Goal: Transaction & Acquisition: Purchase product/service

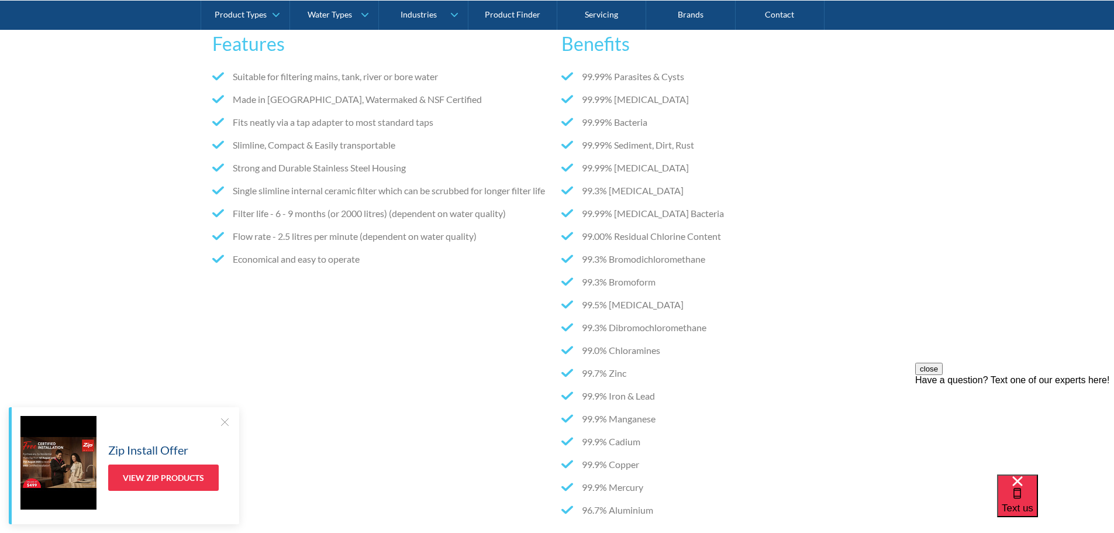
scroll to position [818, 0]
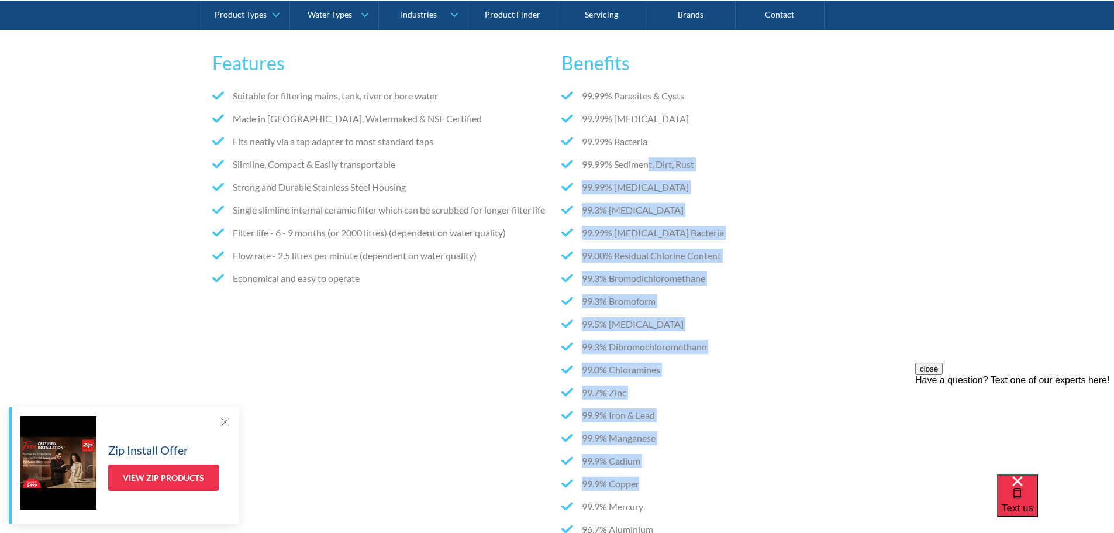
drag, startPoint x: 644, startPoint y: 143, endPoint x: 730, endPoint y: 474, distance: 342.0
click at [730, 474] on ul "99.99% Parasites & Cysts 99.99% Cryptosporidium 99.99% Bacteria 99.99% Sediment…" at bounding box center [731, 317] width 340 height 456
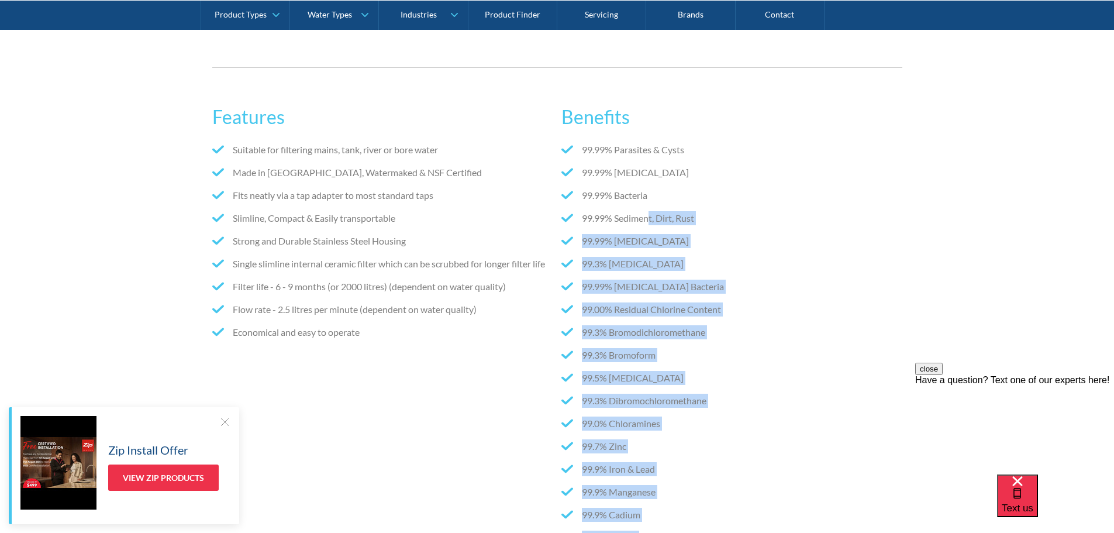
scroll to position [760, 0]
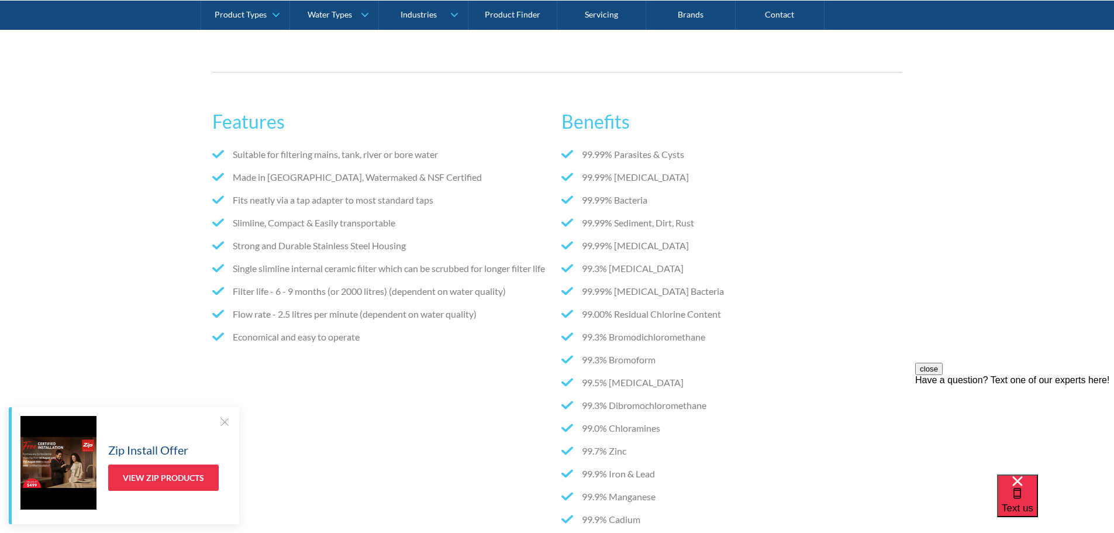
click at [446, 170] on li "Made in UK, Watermaked & NSF Certified" at bounding box center [382, 177] width 340 height 14
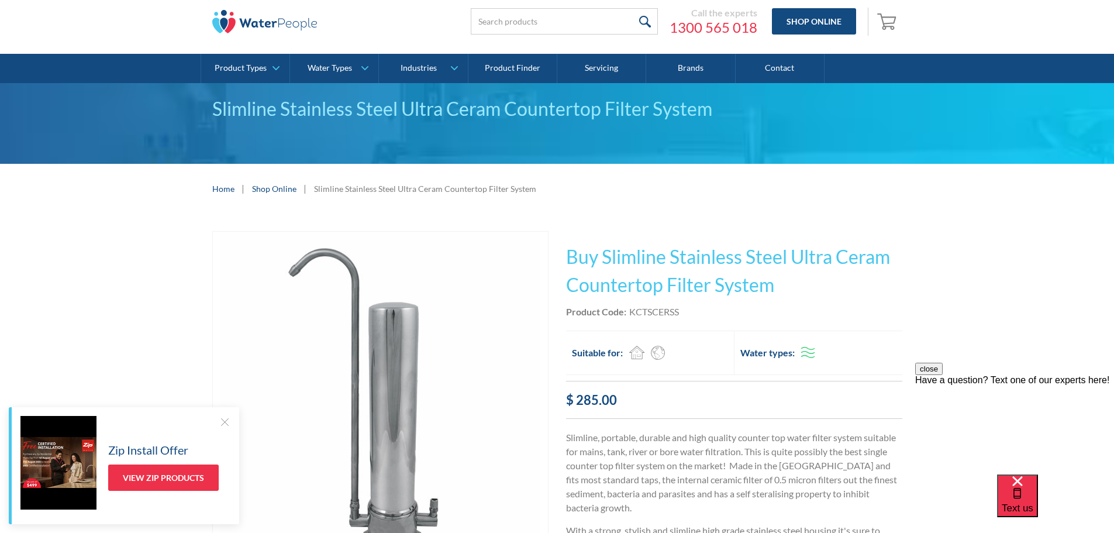
scroll to position [0, 0]
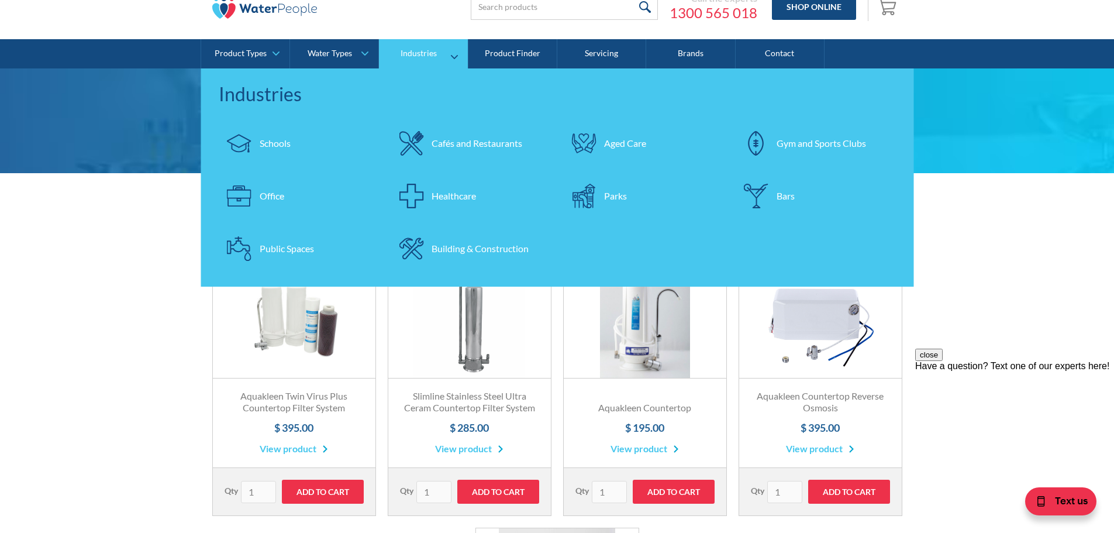
scroll to position [117, 0]
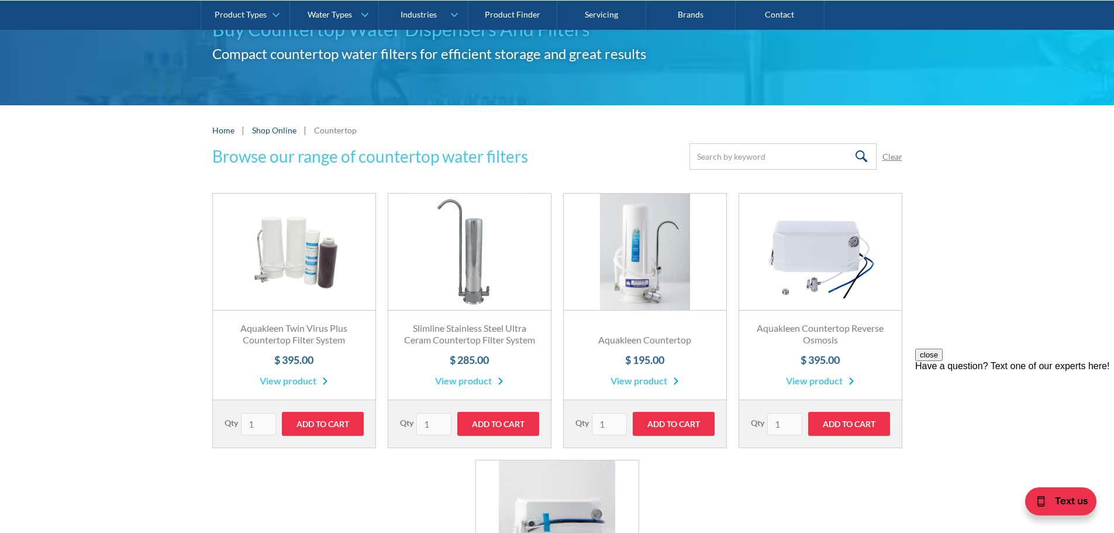
drag, startPoint x: 483, startPoint y: 384, endPoint x: 1044, endPoint y: 183, distance: 595.4
click at [1044, 183] on div "Browse our range of countertop water filters Submit Clear Thank you! Your submi…" at bounding box center [557, 459] width 1114 height 633
click at [667, 378] on link "View product" at bounding box center [644, 381] width 68 height 14
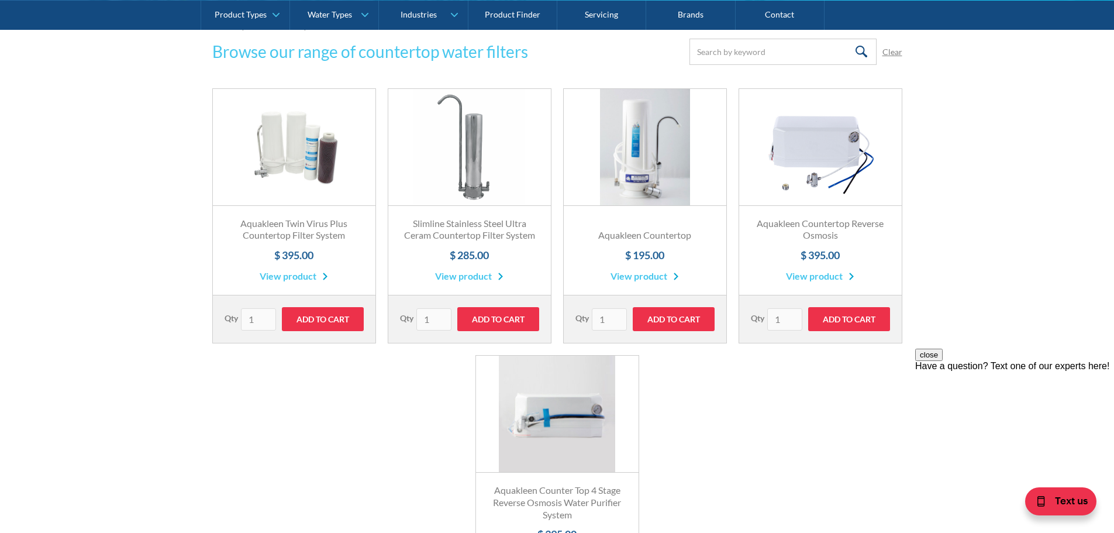
scroll to position [234, 0]
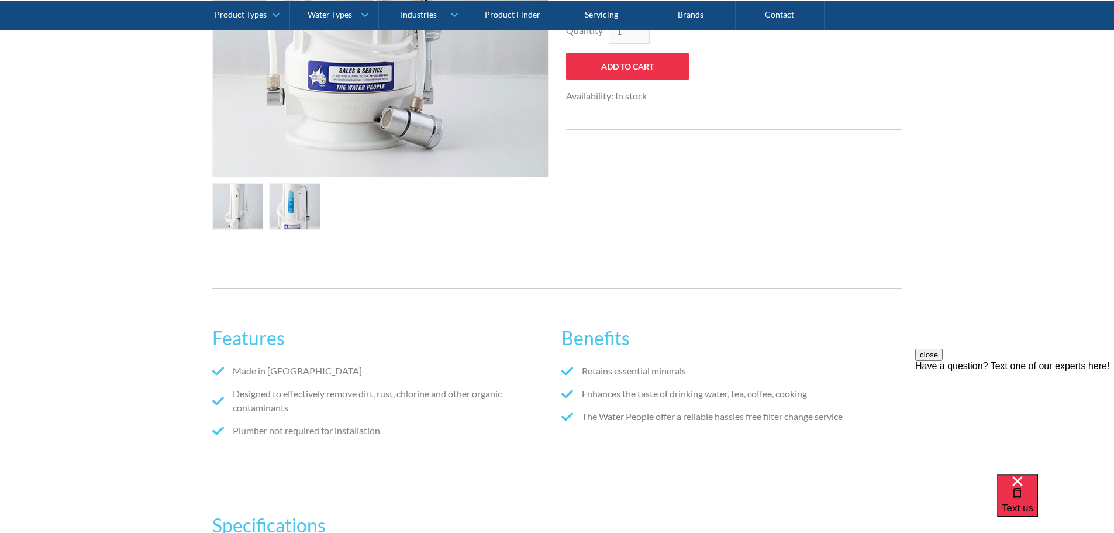
scroll to position [585, 0]
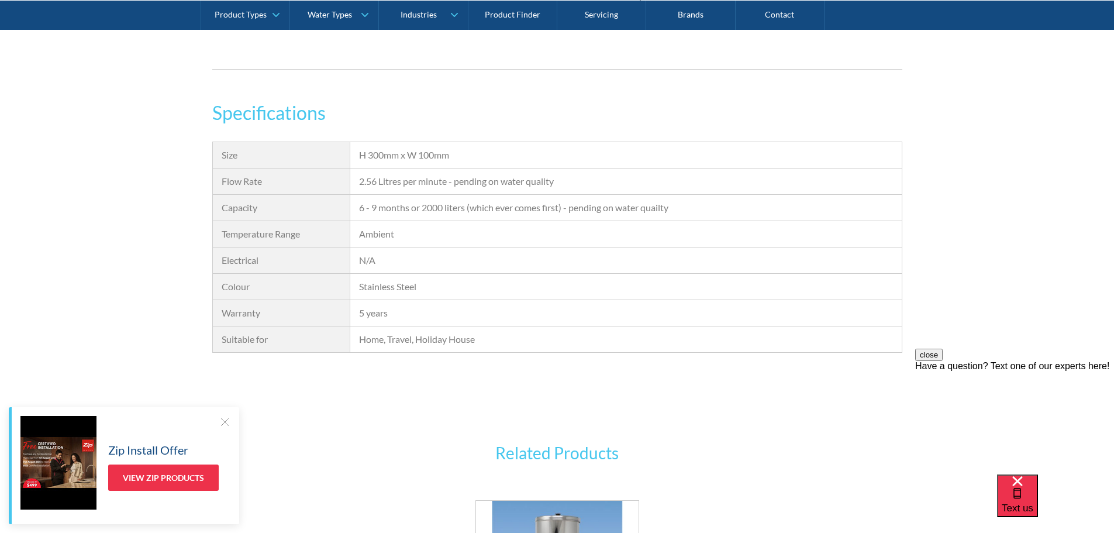
scroll to position [1345, 0]
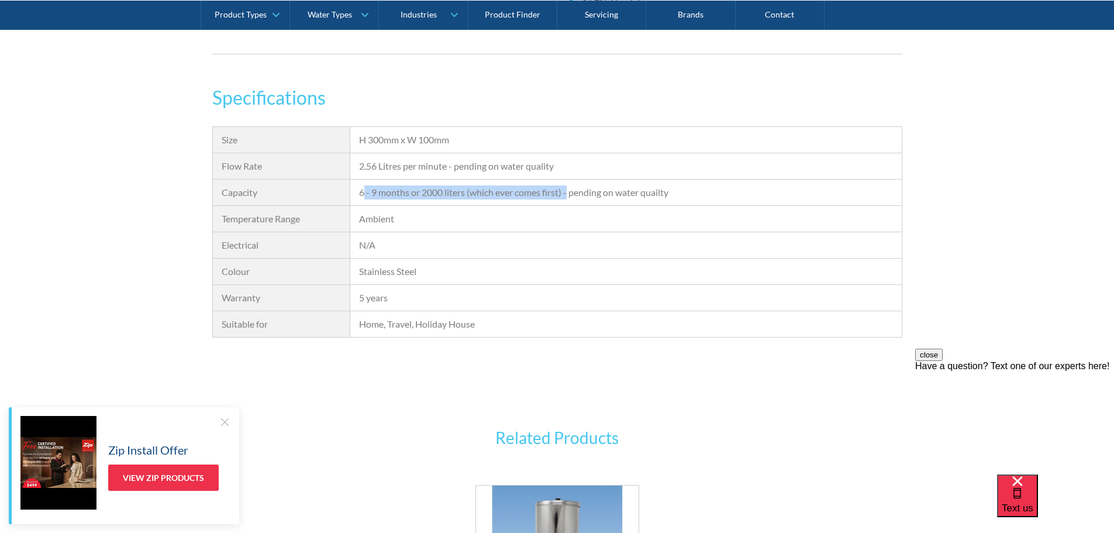
drag, startPoint x: 364, startPoint y: 177, endPoint x: 570, endPoint y: 179, distance: 206.4
click at [570, 185] on div "6 - 9 months or 2000 liters (which ever comes first) - pending on water quailty" at bounding box center [625, 192] width 533 height 14
click at [565, 190] on div "6 - 9 months or 2000 liters (which ever comes first) - pending on water quailty" at bounding box center [625, 192] width 551 height 26
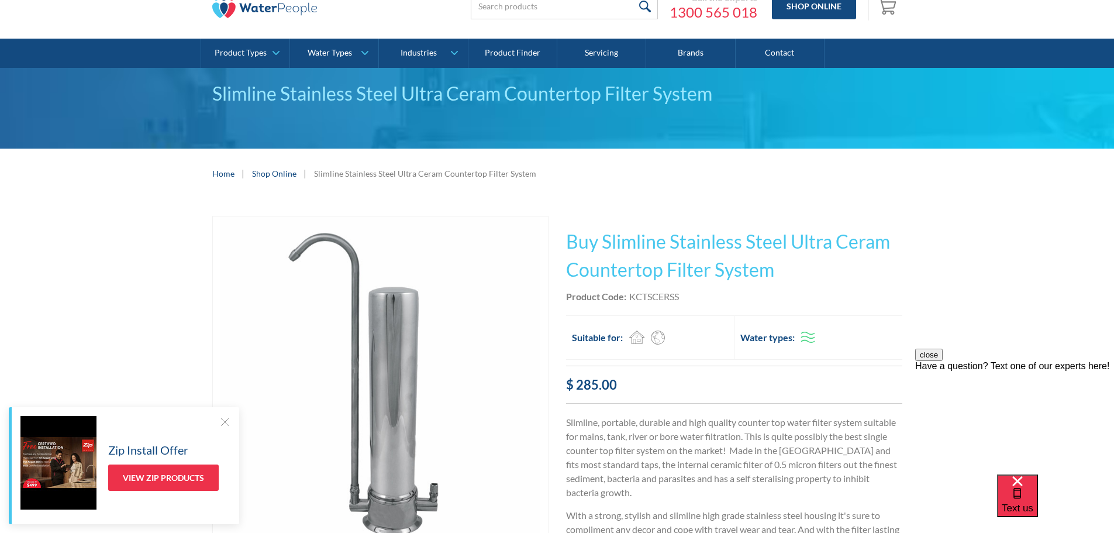
scroll to position [0, 0]
